Goal: Check status: Check status

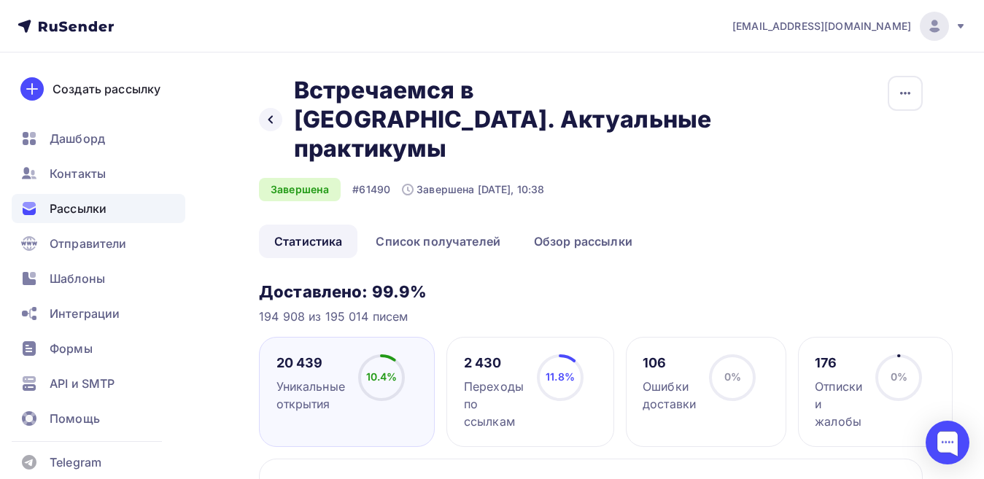
click at [89, 201] on span "Рассылки" at bounding box center [78, 209] width 57 height 18
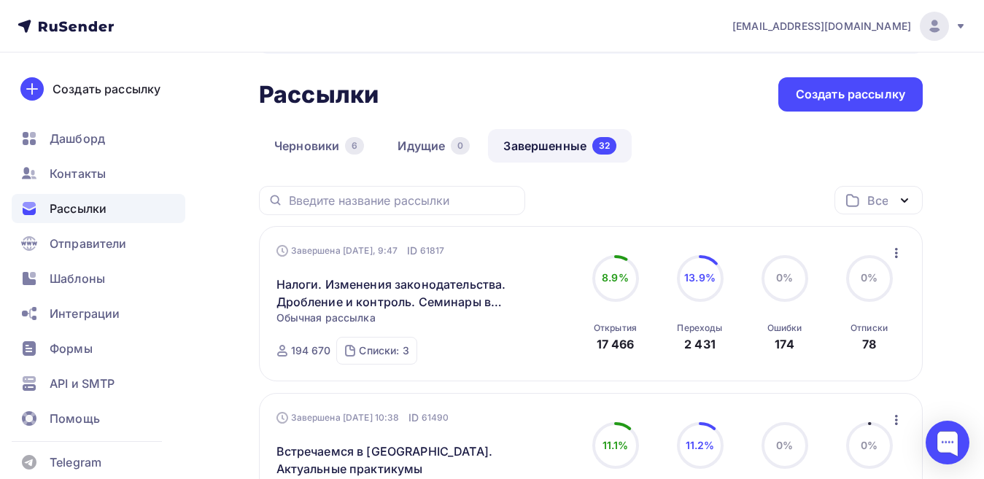
scroll to position [73, 0]
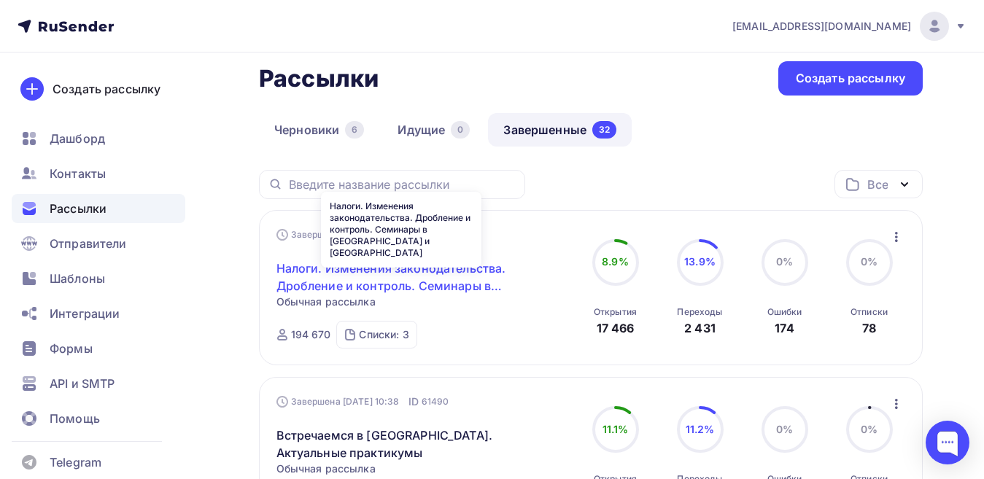
click at [392, 268] on link "Налоги. Изменения законодательства. Дробление и контроль. Семинары в [GEOGRAPHI…" at bounding box center [401, 277] width 250 height 35
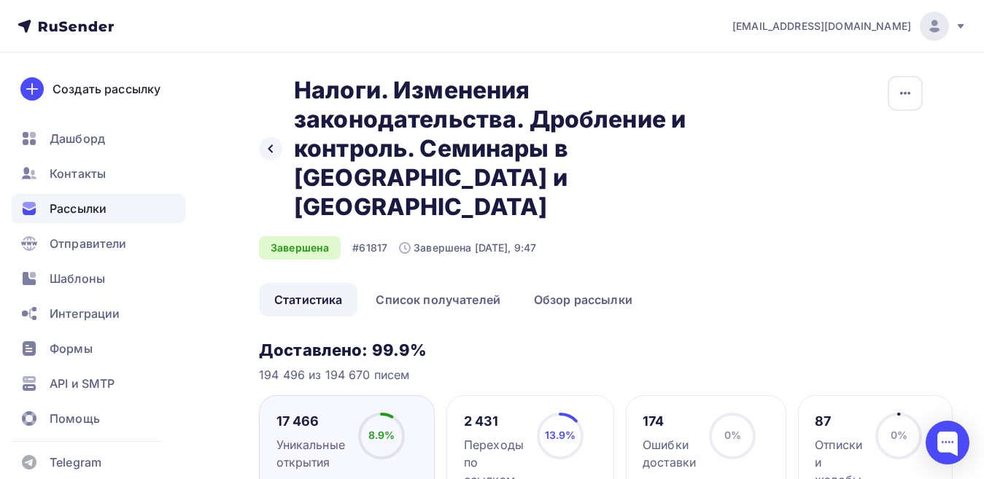
click at [97, 217] on span "Рассылки" at bounding box center [78, 209] width 57 height 18
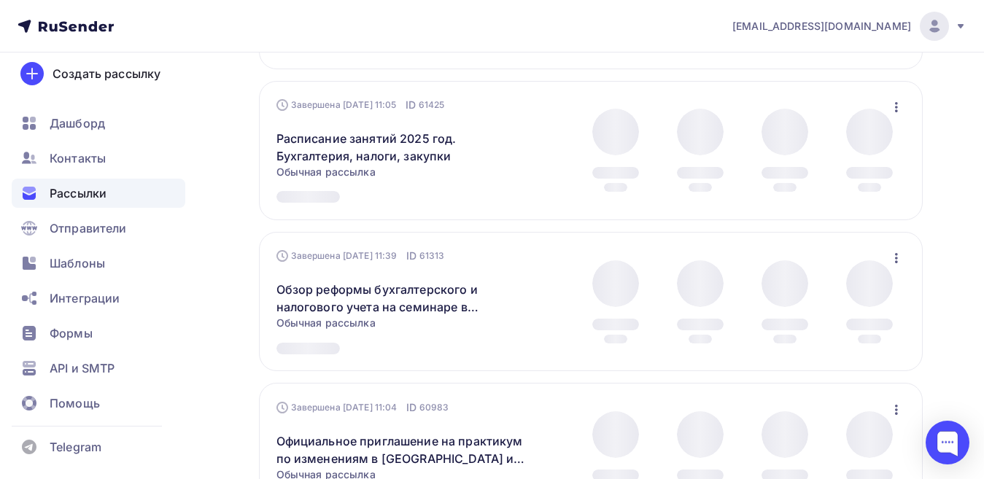
scroll to position [510, 0]
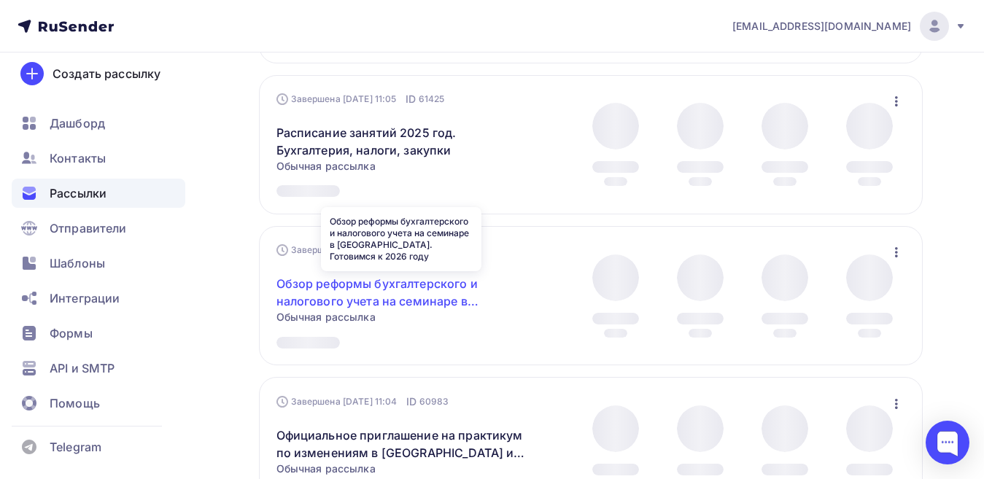
click at [357, 257] on div "Завершена [DATE] 11:39 ID 61313" at bounding box center [360, 250] width 168 height 15
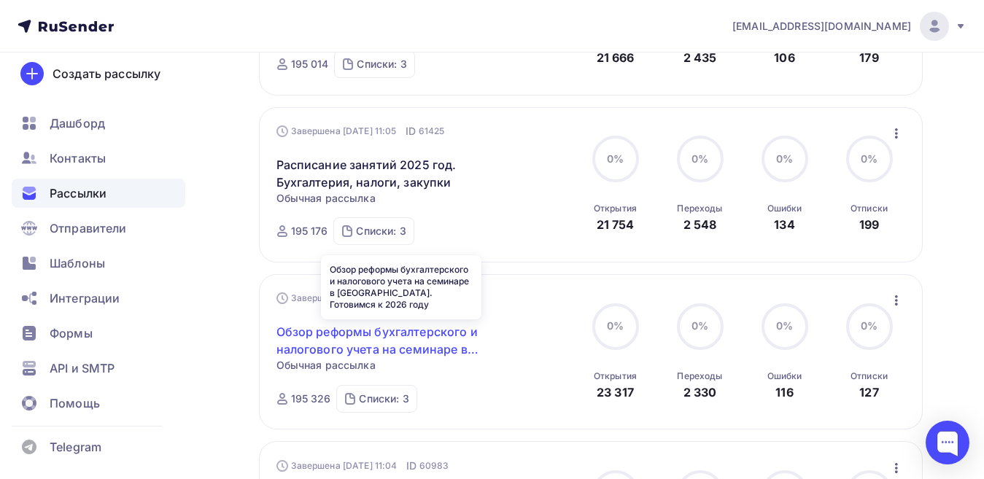
scroll to position [527, 0]
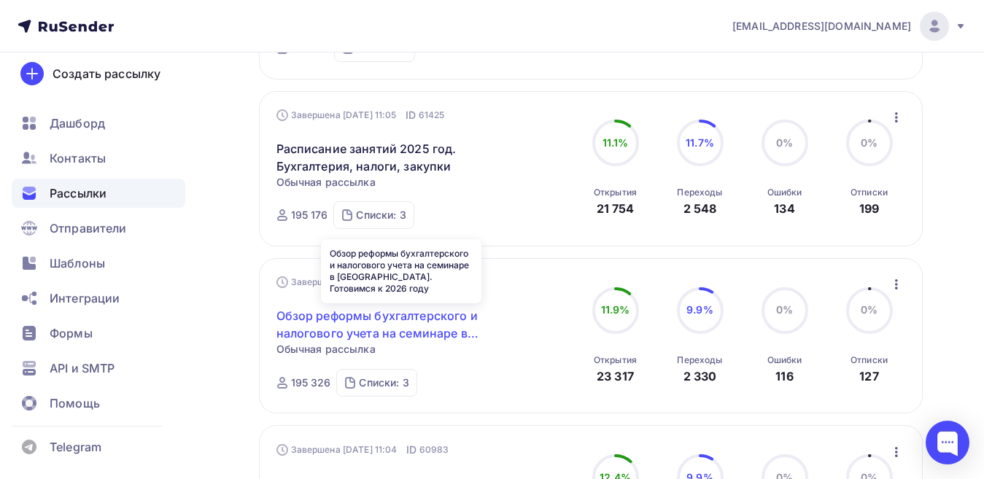
click at [340, 329] on link "Обзор реформы бухгалтерского и налогового учета на семинаре в [GEOGRAPHIC_DATA]…" at bounding box center [401, 324] width 250 height 35
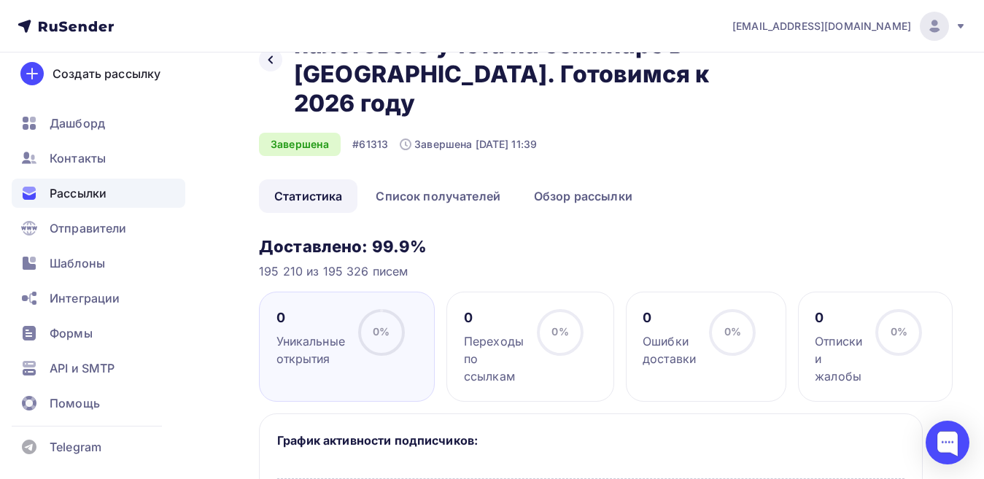
scroll to position [73, 0]
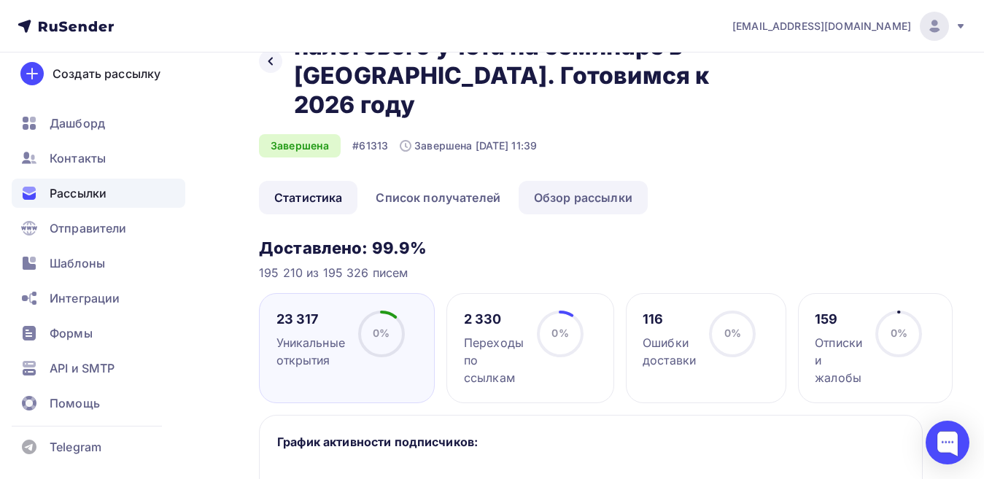
click at [572, 198] on link "Обзор рассылки" at bounding box center [582, 198] width 129 height 34
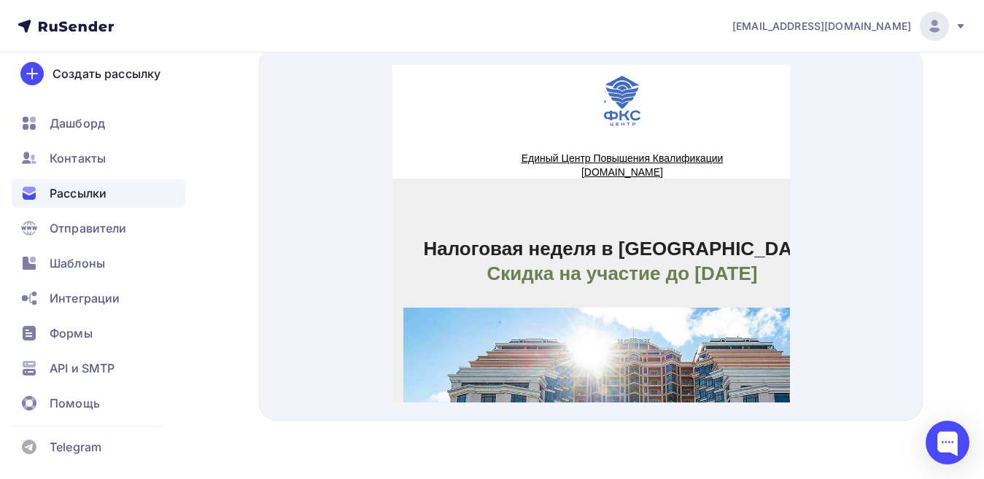
drag, startPoint x: 785, startPoint y: 114, endPoint x: 1219, endPoint y: 47, distance: 439.1
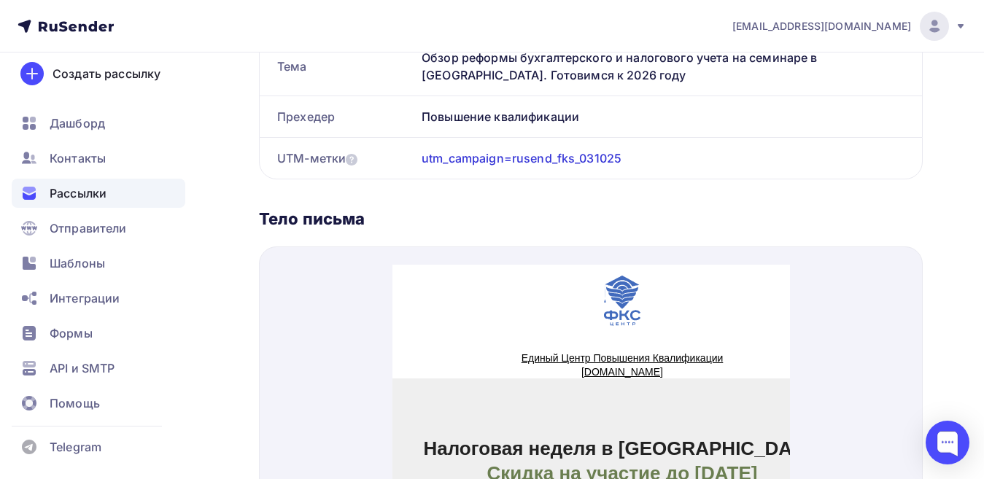
scroll to position [504, 0]
